Goal: Subscribe to service/newsletter

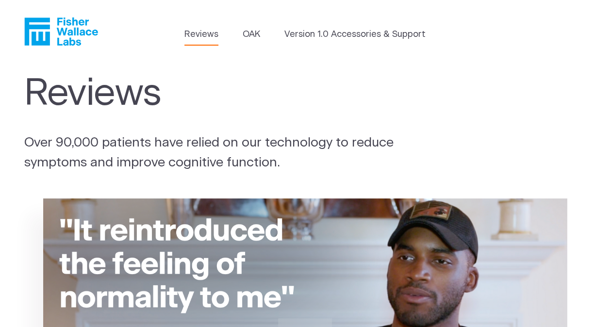
click at [77, 24] on icon "Fisher Wallace" at bounding box center [65, 31] width 66 height 28
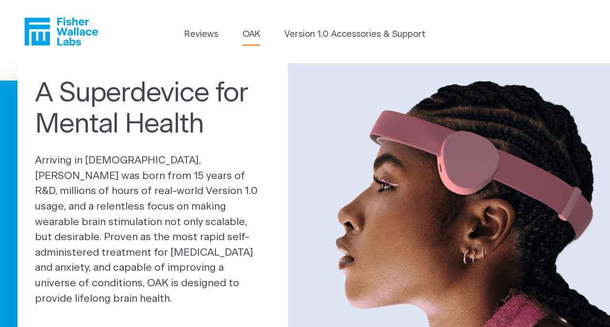
click at [253, 35] on link "OAK" at bounding box center [250, 34] width 17 height 13
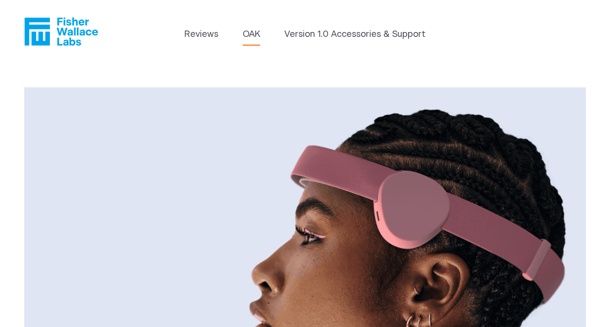
click at [77, 23] on icon "Fisher Wallace" at bounding box center [65, 31] width 66 height 28
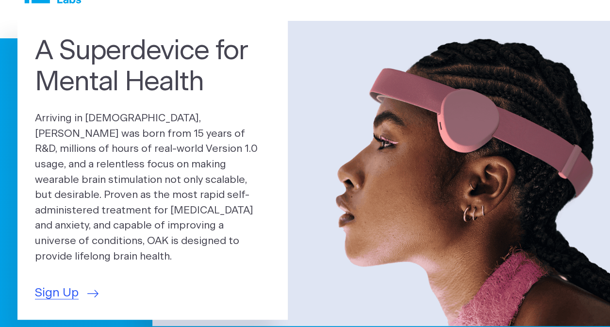
scroll to position [53, 0]
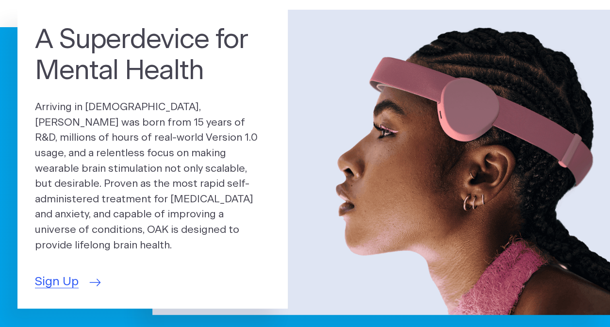
click at [59, 273] on span "Sign Up" at bounding box center [57, 282] width 44 height 18
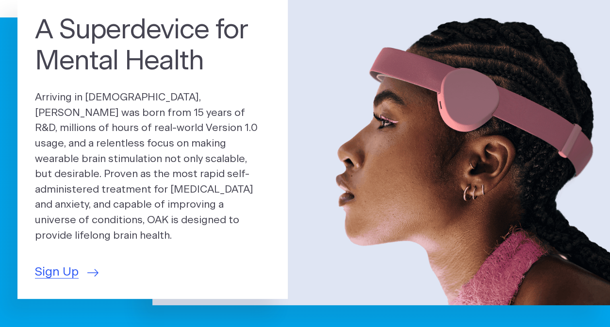
scroll to position [227, 0]
